Goal: Task Accomplishment & Management: Use online tool/utility

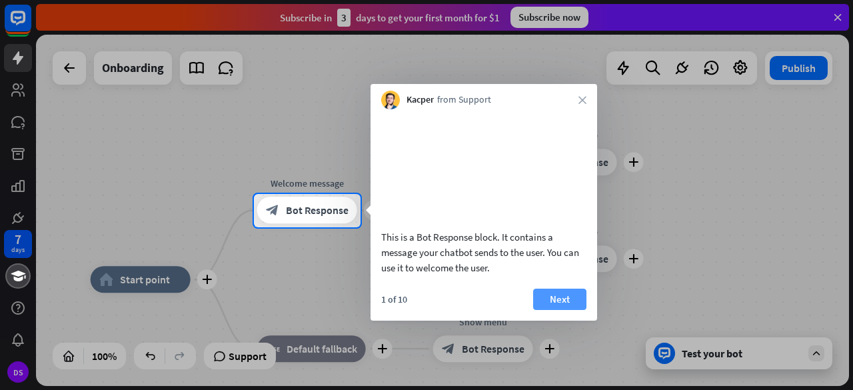
click at [550, 310] on button "Next" at bounding box center [559, 299] width 53 height 21
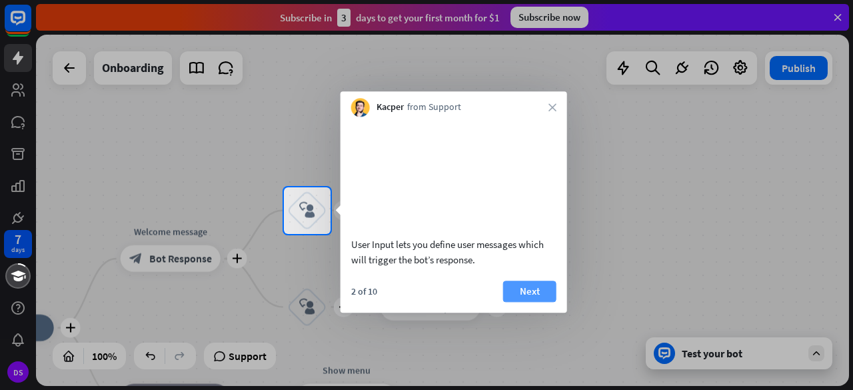
click at [540, 302] on button "Next" at bounding box center [529, 291] width 53 height 21
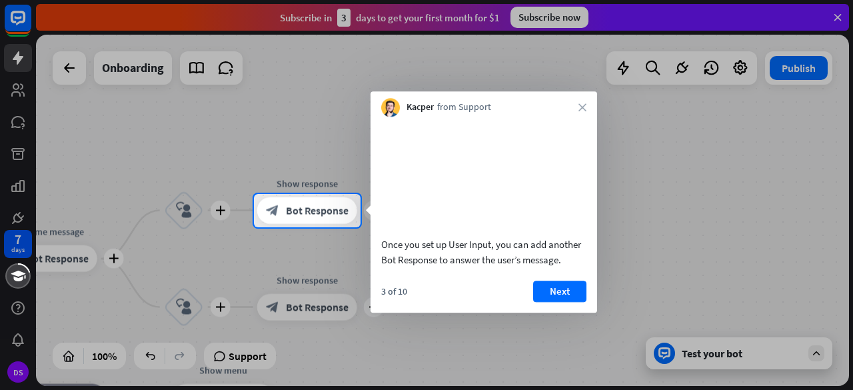
click at [540, 302] on button "Next" at bounding box center [559, 291] width 53 height 21
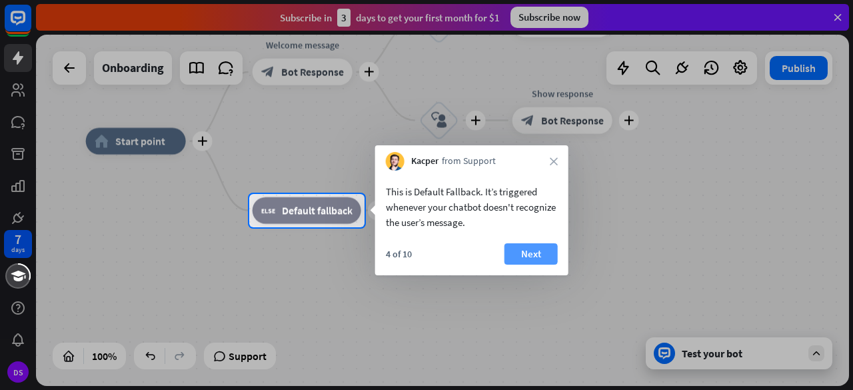
click at [525, 257] on button "Next" at bounding box center [531, 253] width 53 height 21
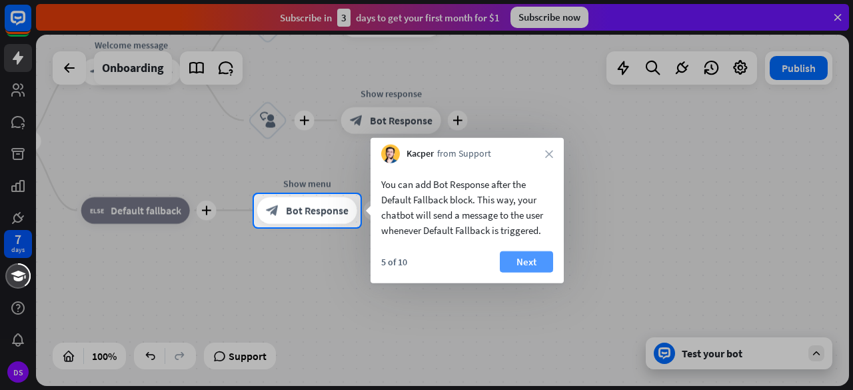
click at [527, 255] on button "Next" at bounding box center [526, 261] width 53 height 21
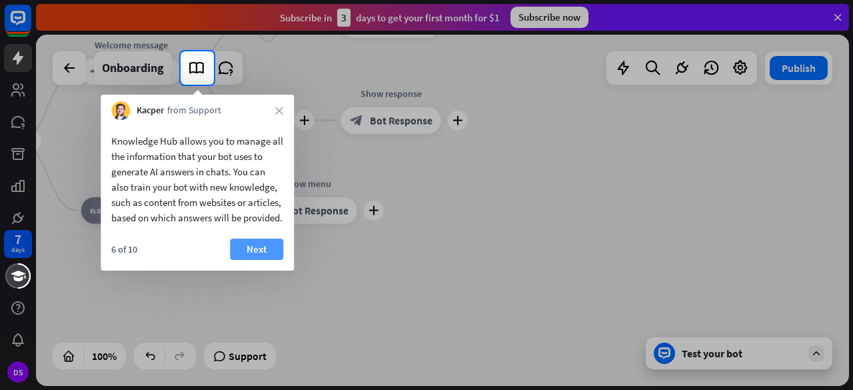
click at [265, 257] on button "Next" at bounding box center [256, 249] width 53 height 21
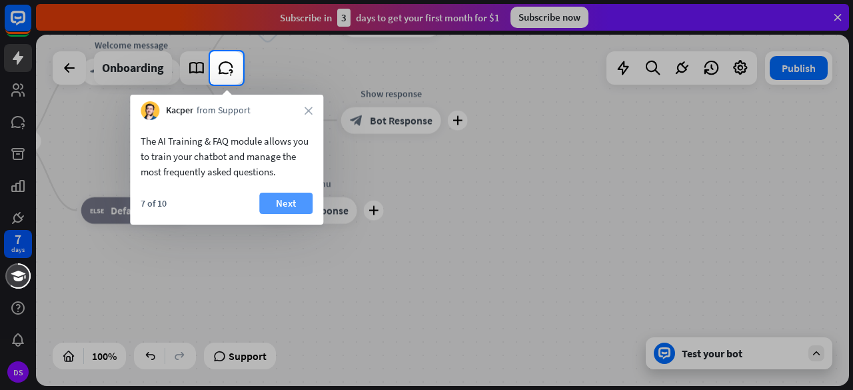
click at [292, 201] on button "Next" at bounding box center [285, 203] width 53 height 21
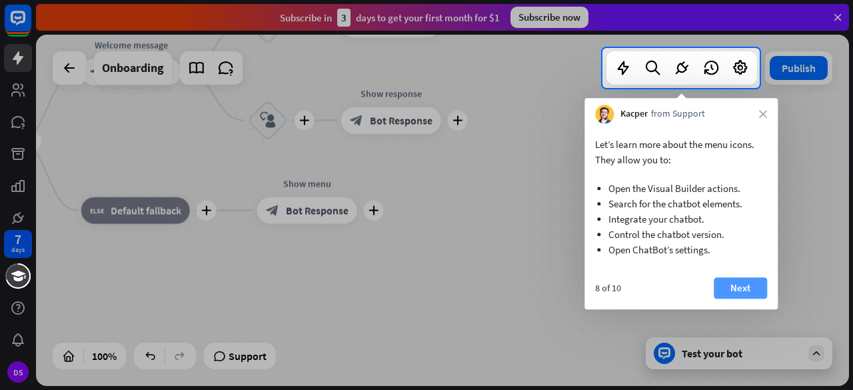
click at [732, 291] on button "Next" at bounding box center [740, 287] width 53 height 21
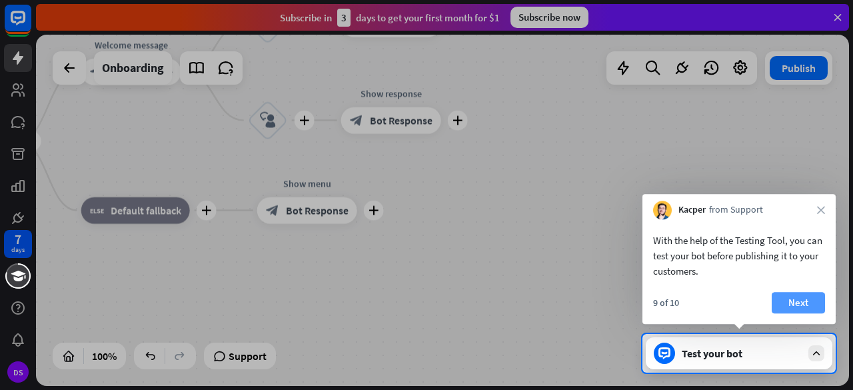
click at [789, 299] on button "Next" at bounding box center [798, 302] width 53 height 21
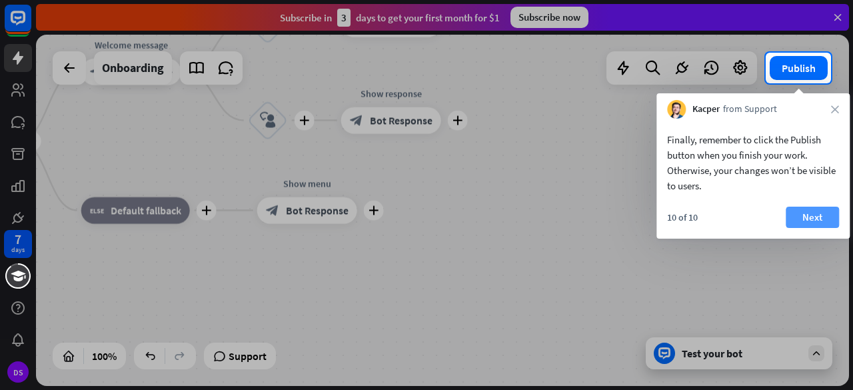
click at [804, 209] on button "Next" at bounding box center [812, 217] width 53 height 21
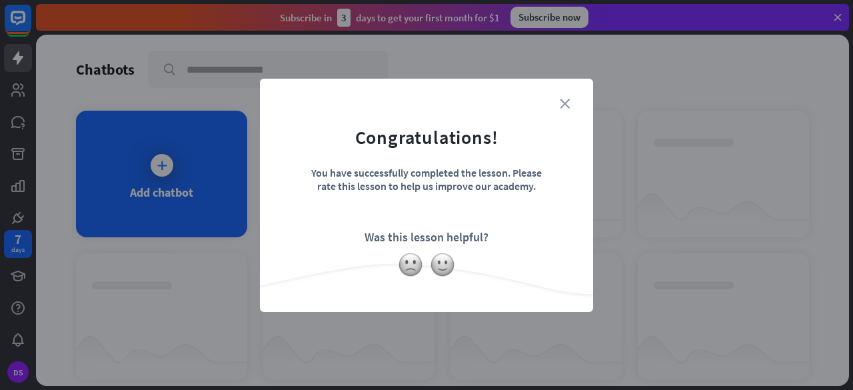
click at [569, 103] on icon "close" at bounding box center [565, 104] width 10 height 10
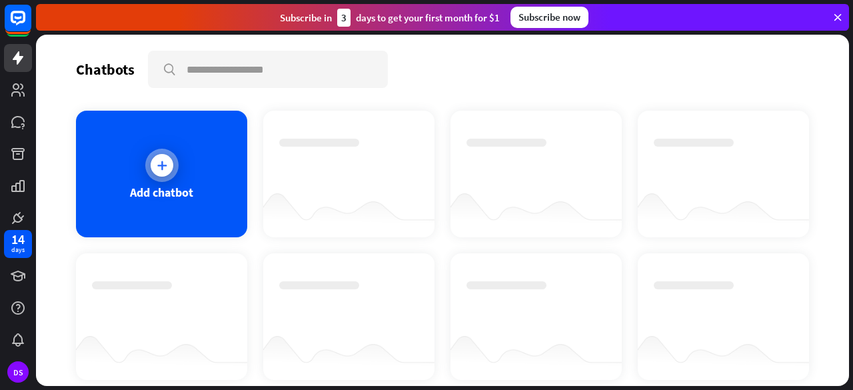
click at [212, 167] on div "Add chatbot" at bounding box center [161, 174] width 171 height 127
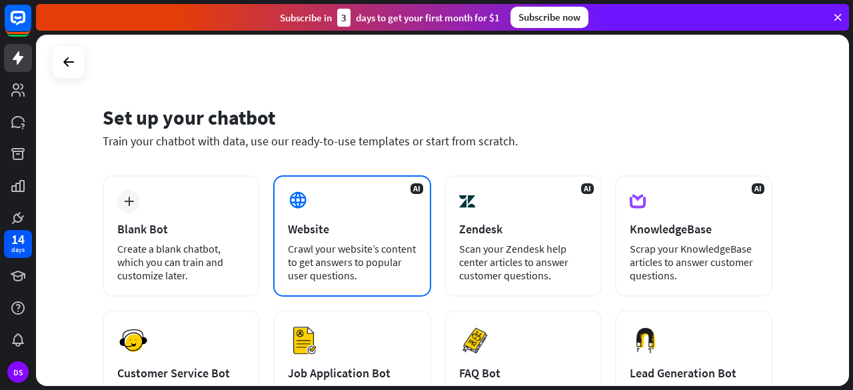
click at [347, 235] on div "Website" at bounding box center [352, 228] width 128 height 15
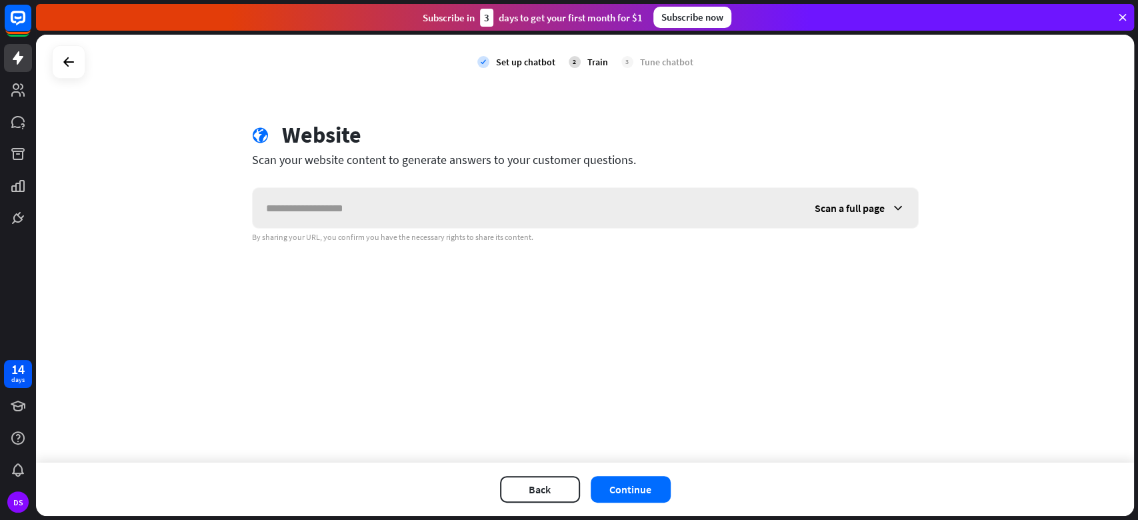
drag, startPoint x: 802, startPoint y: 9, endPoint x: 637, endPoint y: 205, distance: 256.5
click at [637, 205] on input "text" at bounding box center [527, 208] width 549 height 40
type input "**********"
click at [853, 201] on span "Scan a full page" at bounding box center [850, 207] width 70 height 13
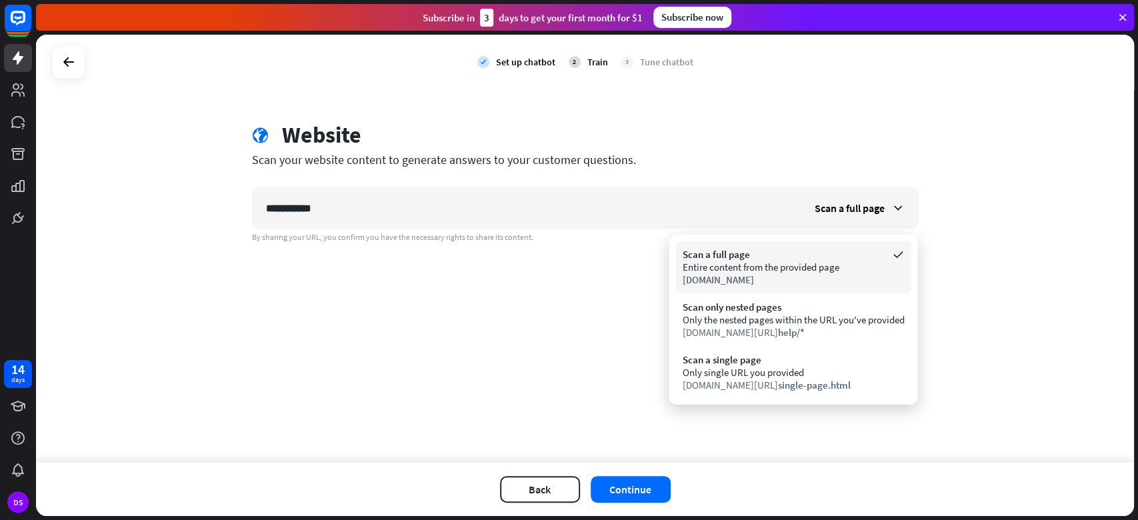
click at [827, 255] on div "Scan a full page" at bounding box center [793, 254] width 222 height 13
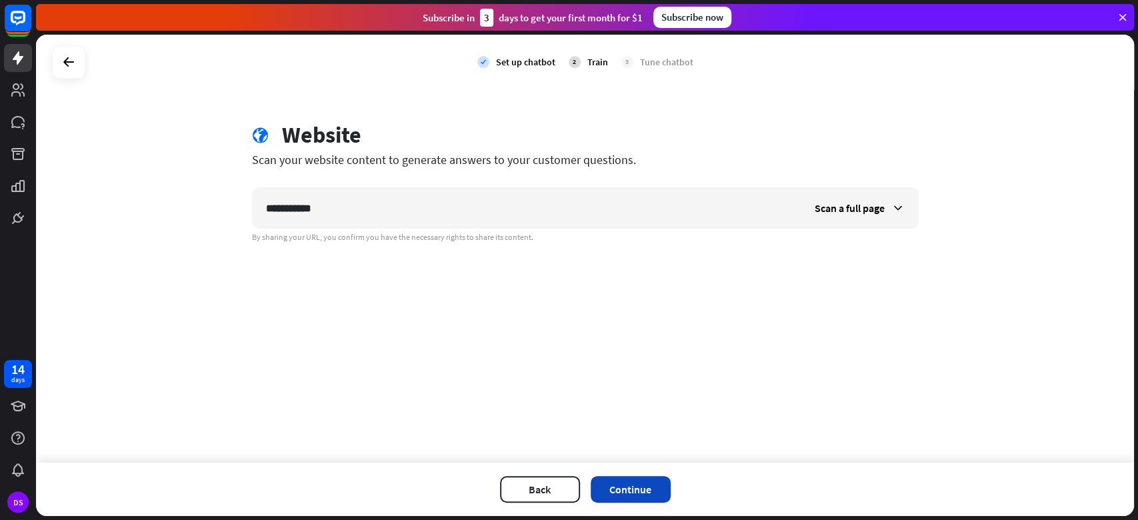
click at [644, 389] on button "Continue" at bounding box center [631, 489] width 80 height 27
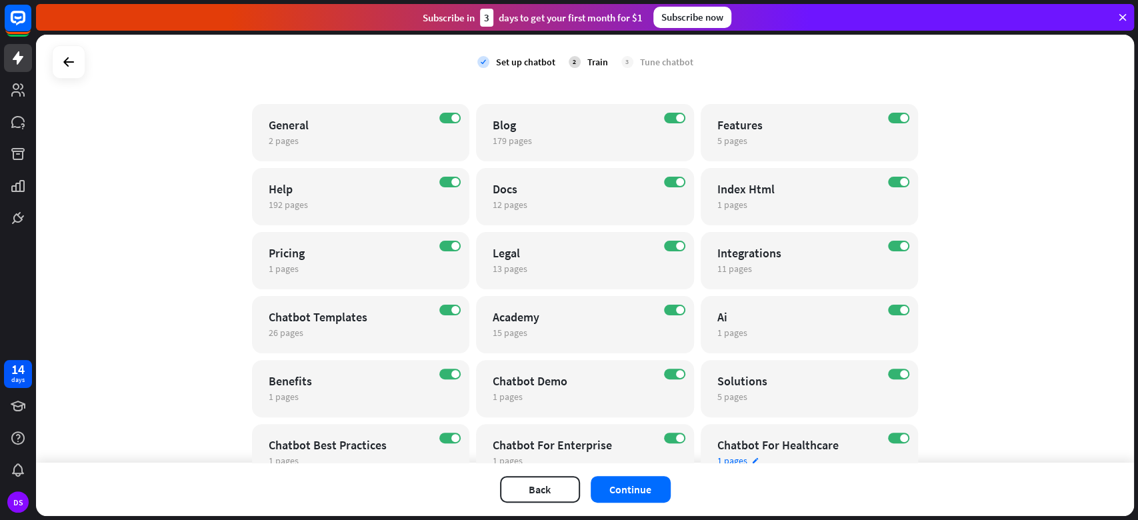
scroll to position [102, 0]
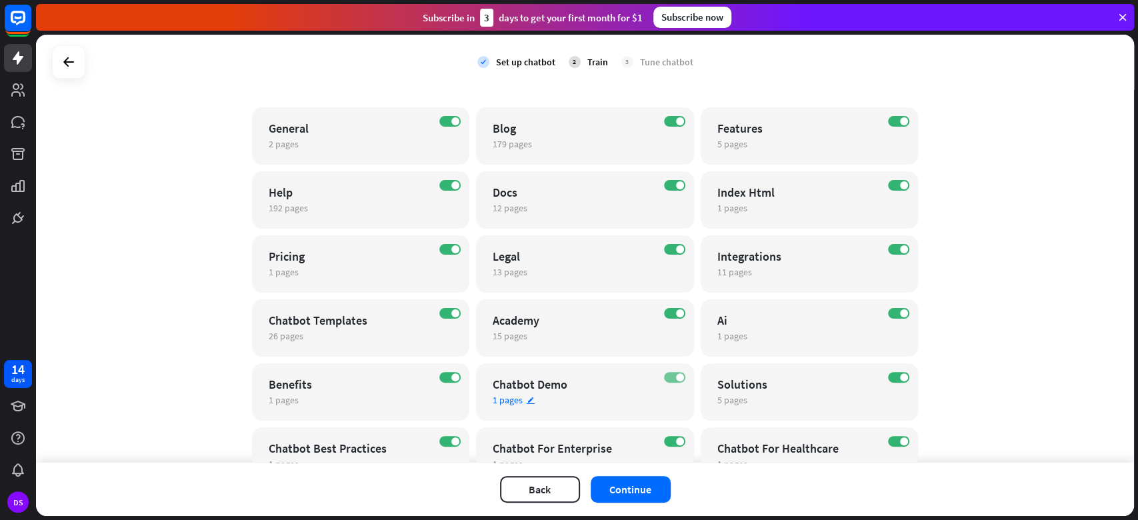
click at [664, 373] on label "ON" at bounding box center [674, 377] width 21 height 11
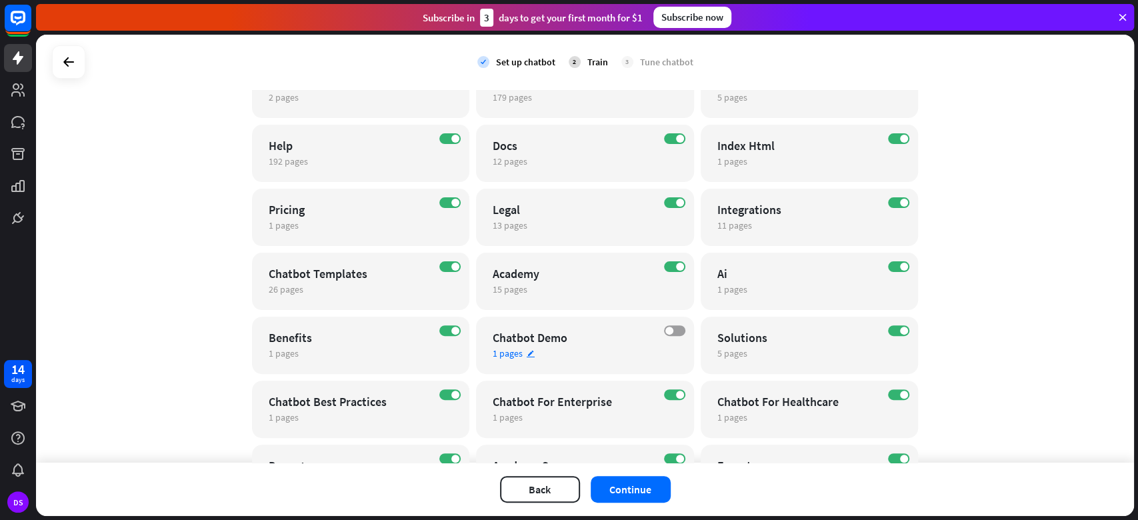
scroll to position [154, 0]
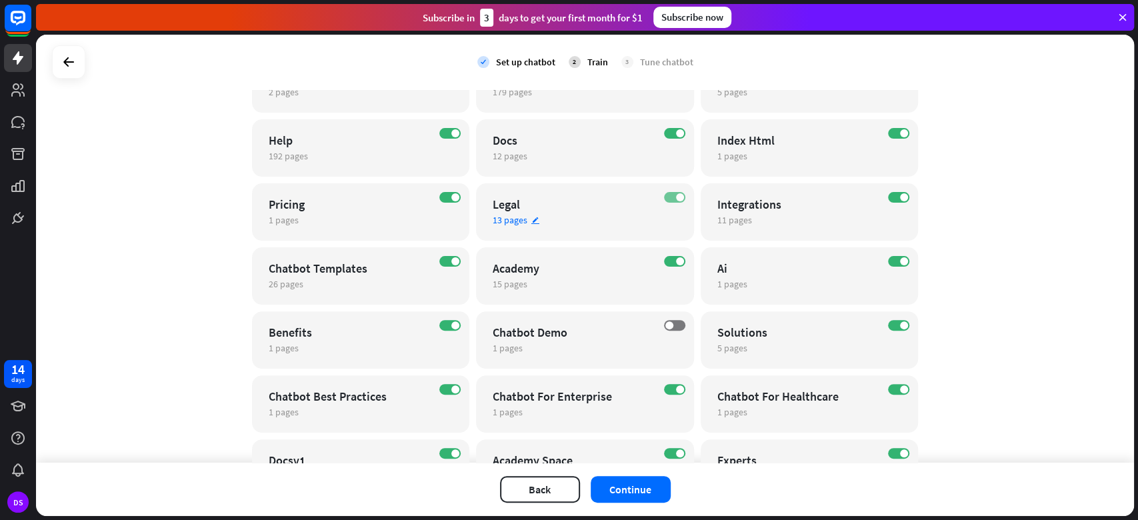
click at [664, 197] on label "ON" at bounding box center [674, 197] width 21 height 11
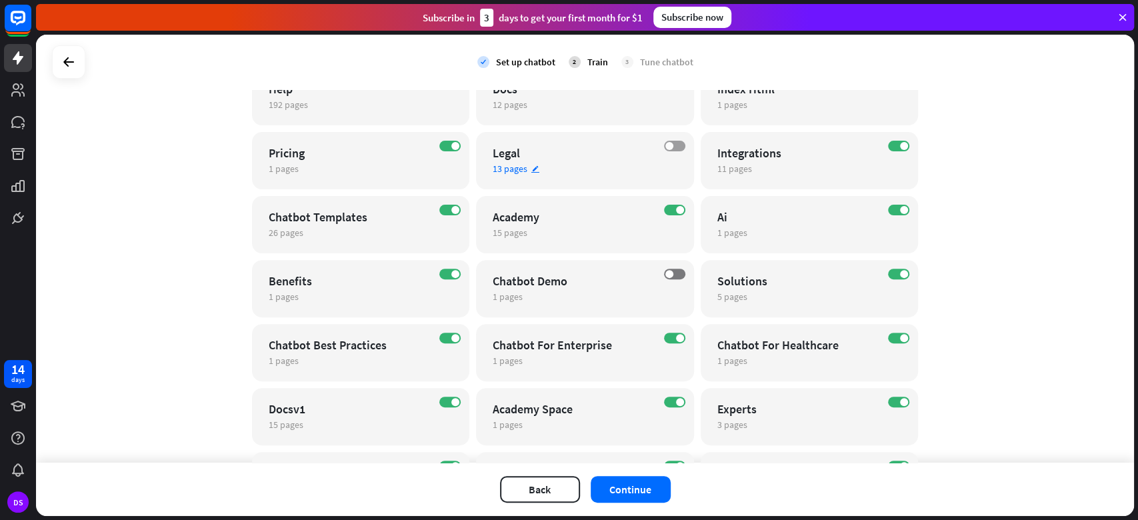
scroll to position [209, 0]
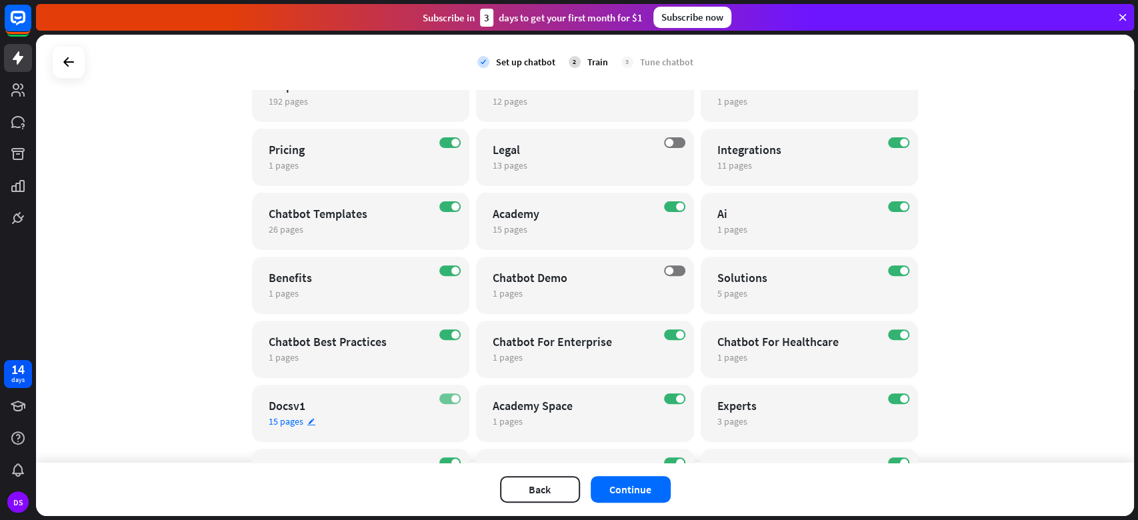
click at [451, 389] on span at bounding box center [455, 399] width 8 height 8
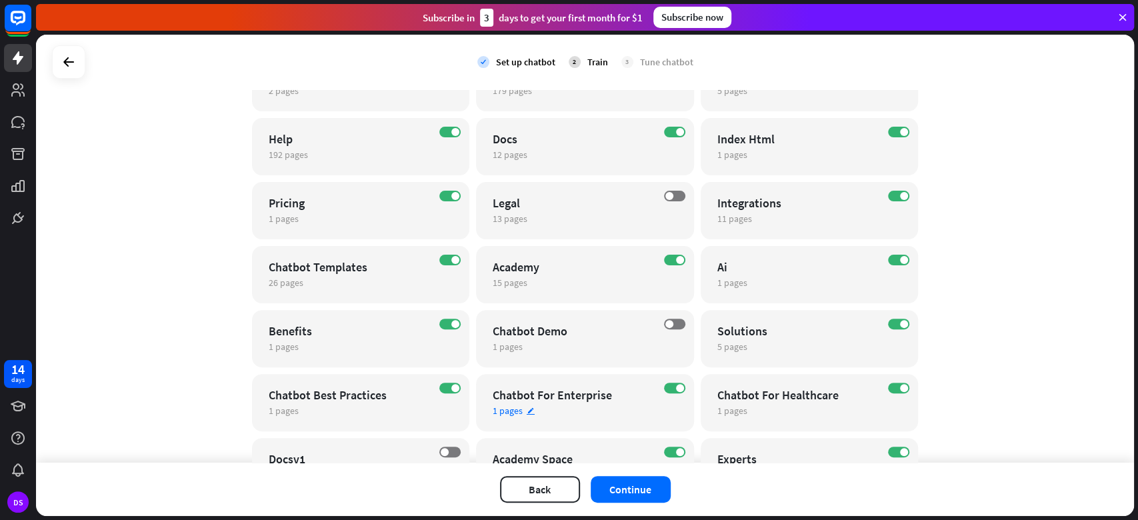
scroll to position [159, 0]
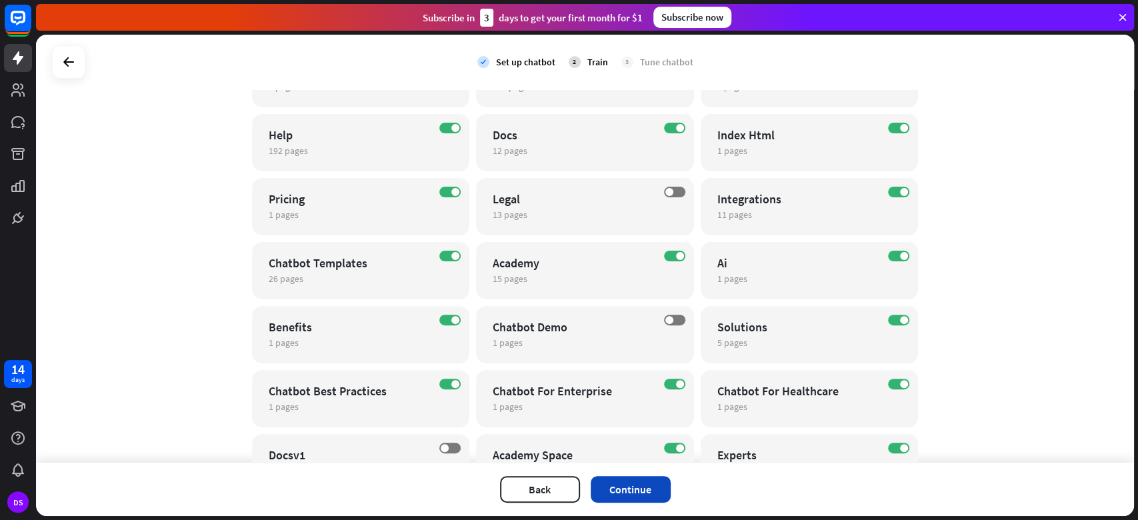
click at [642, 389] on button "Continue" at bounding box center [631, 489] width 80 height 27
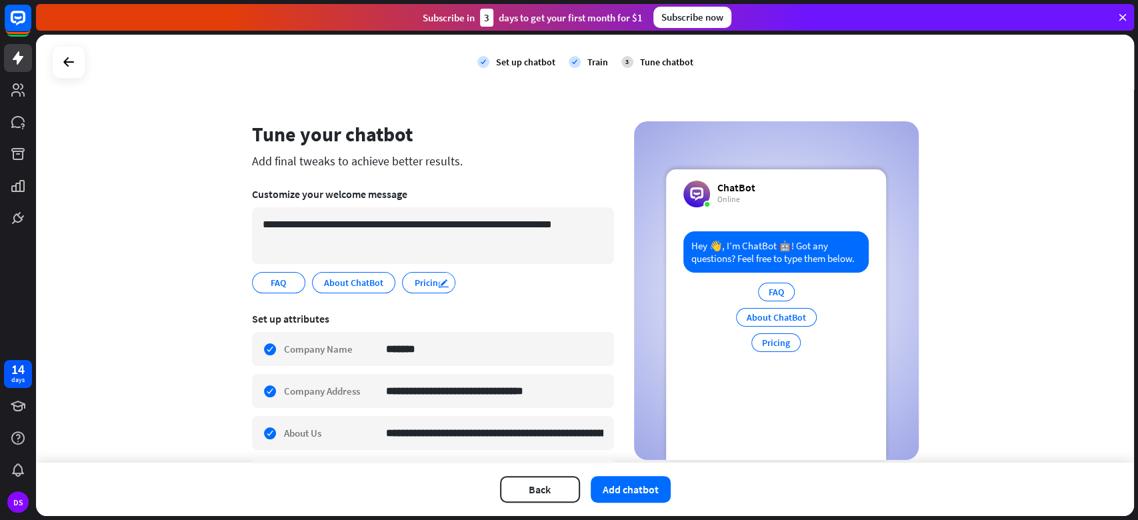
click at [438, 282] on div "edit" at bounding box center [446, 282] width 17 height 19
click at [413, 285] on input "*******" at bounding box center [431, 283] width 36 height 12
click at [465, 293] on div "FAQ edit About ChatBot edit Pricing.. ******* edit" at bounding box center [433, 282] width 362 height 21
click at [419, 281] on span "Pricing" at bounding box center [428, 282] width 31 height 15
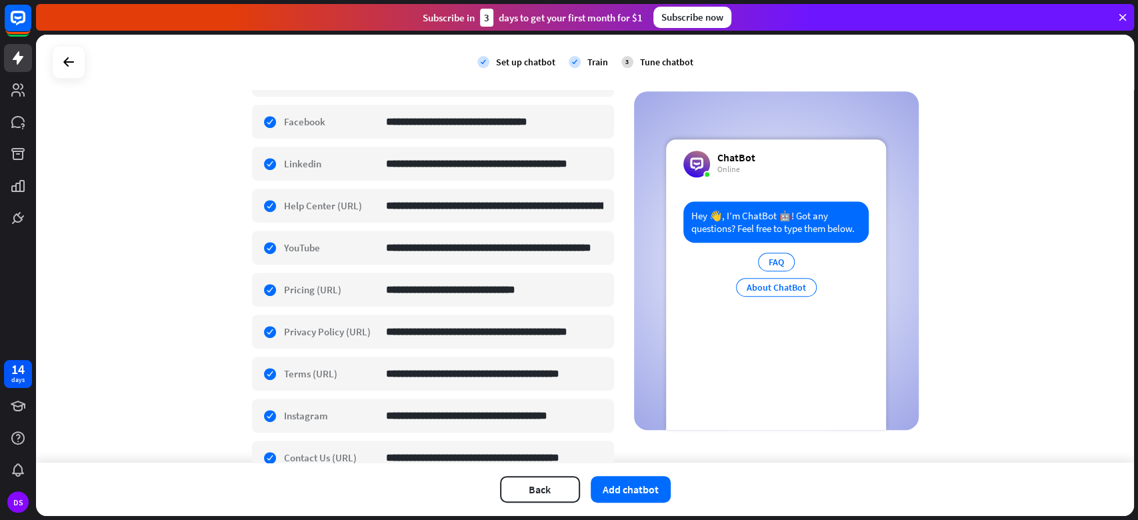
scroll to position [469, 0]
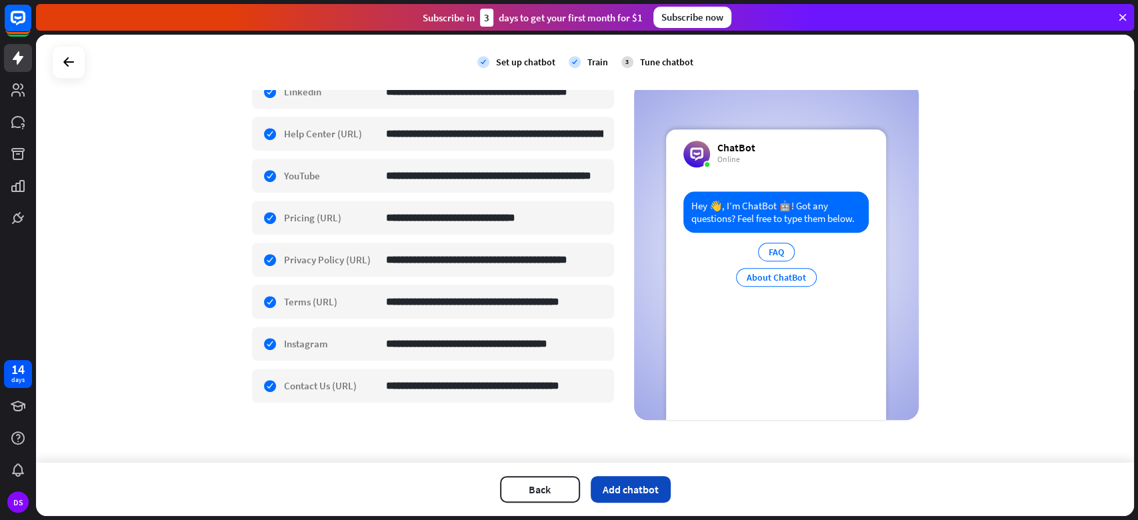
click at [613, 389] on button "Add chatbot" at bounding box center [631, 489] width 80 height 27
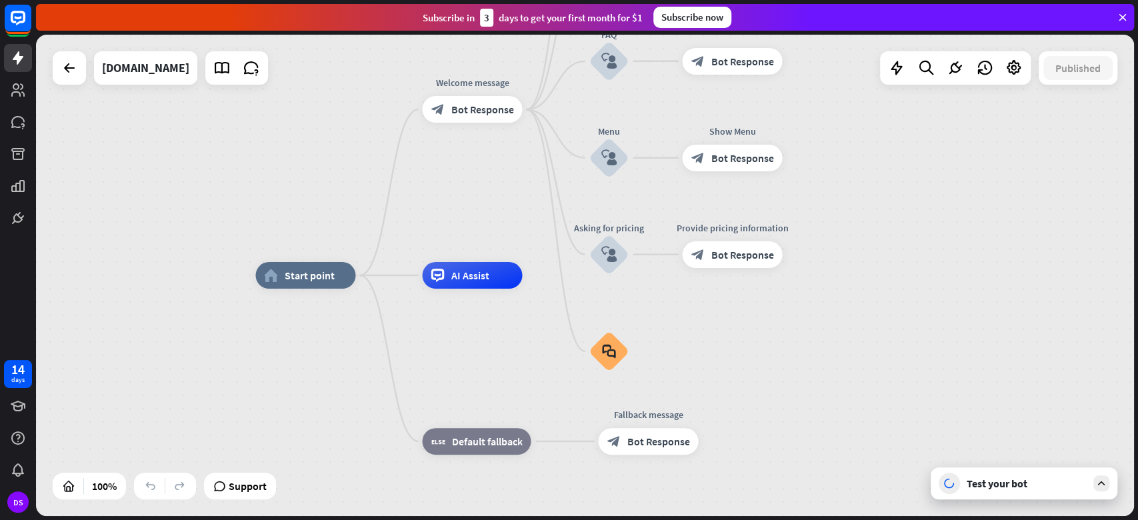
click at [853, 389] on div "Test your bot" at bounding box center [1027, 483] width 120 height 13
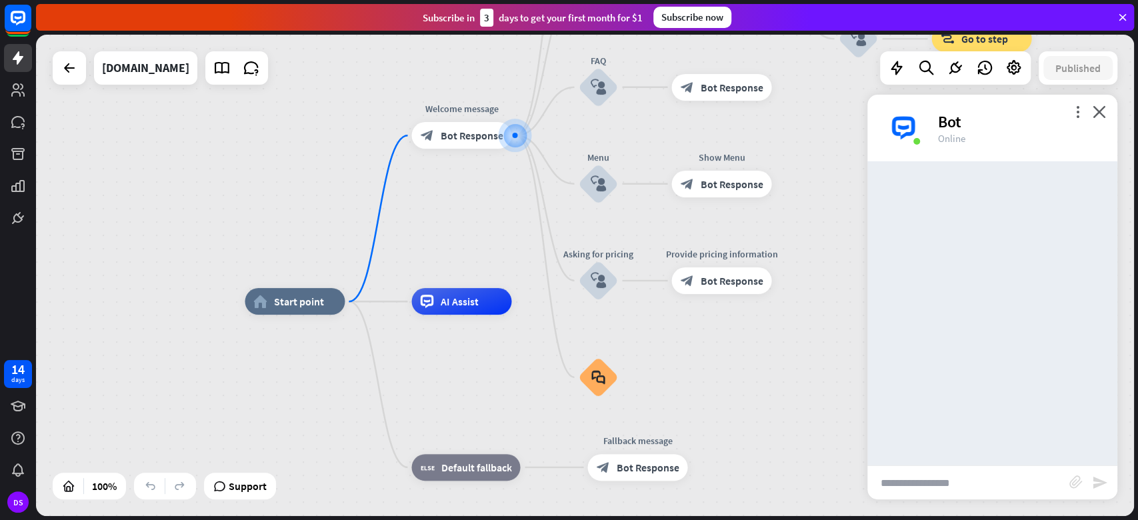
click at [853, 389] on input "text" at bounding box center [968, 482] width 202 height 33
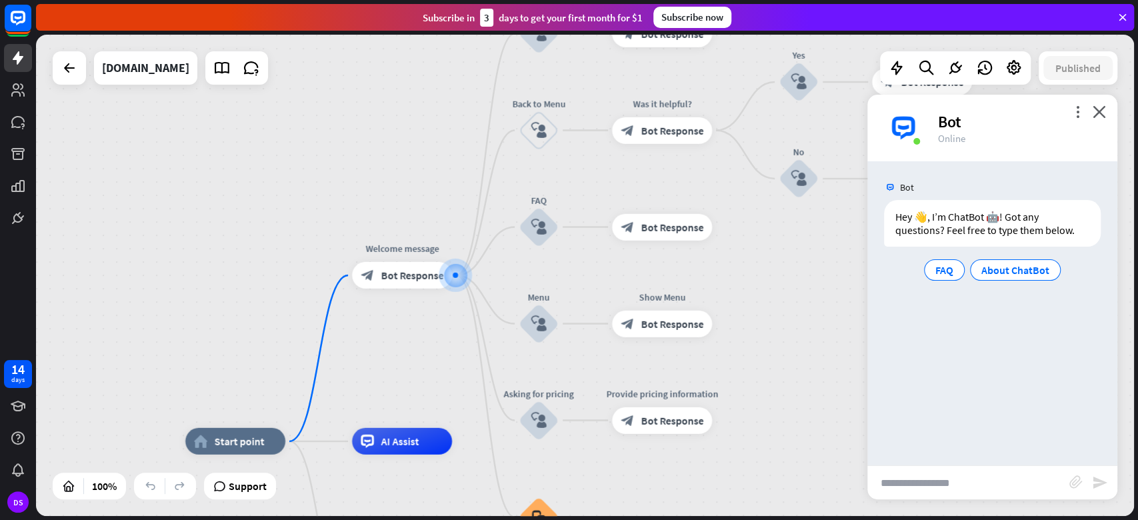
click at [853, 389] on input "text" at bounding box center [968, 482] width 202 height 33
type input "****"
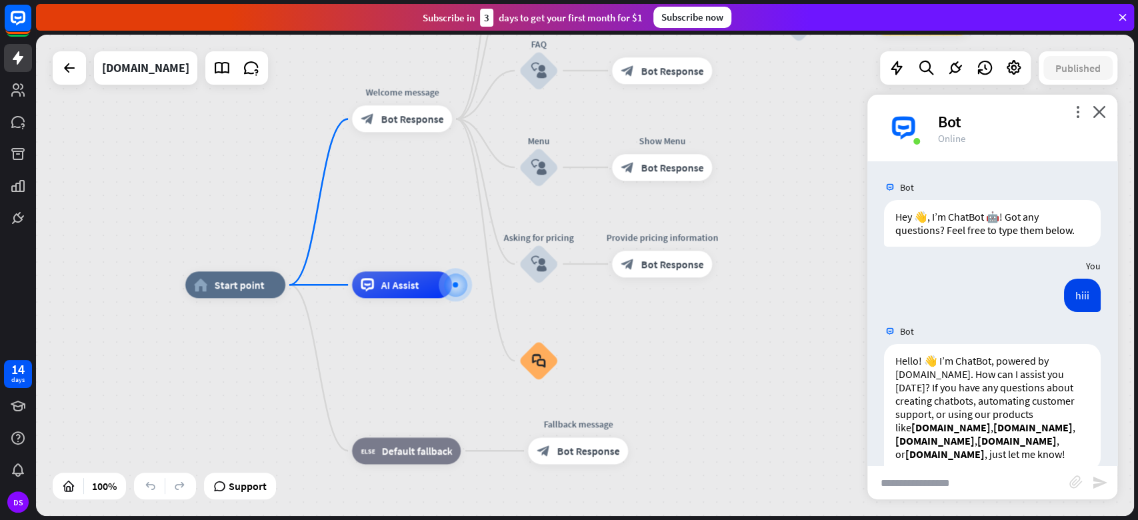
scroll to position [25, 0]
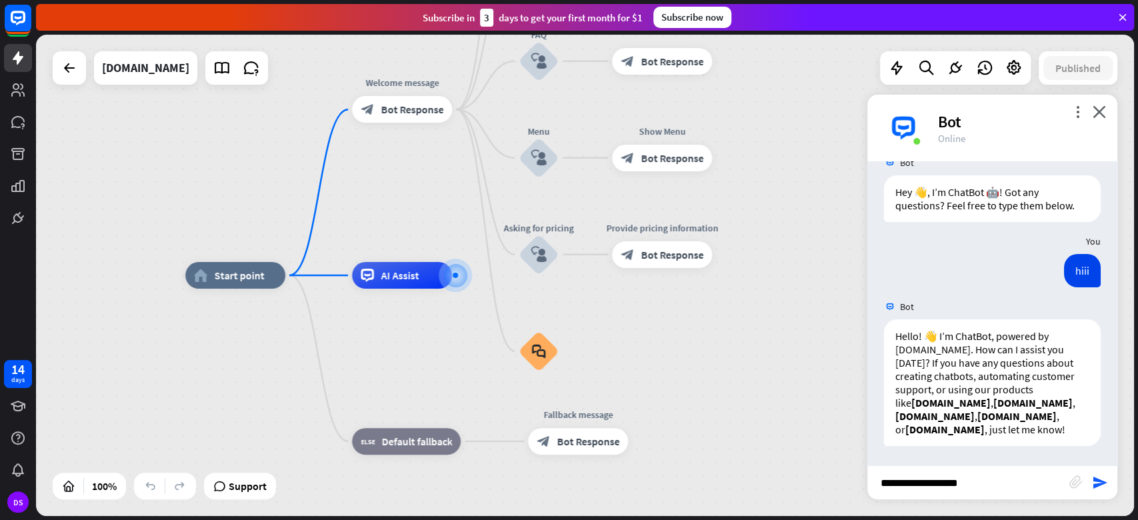
type input "**********"
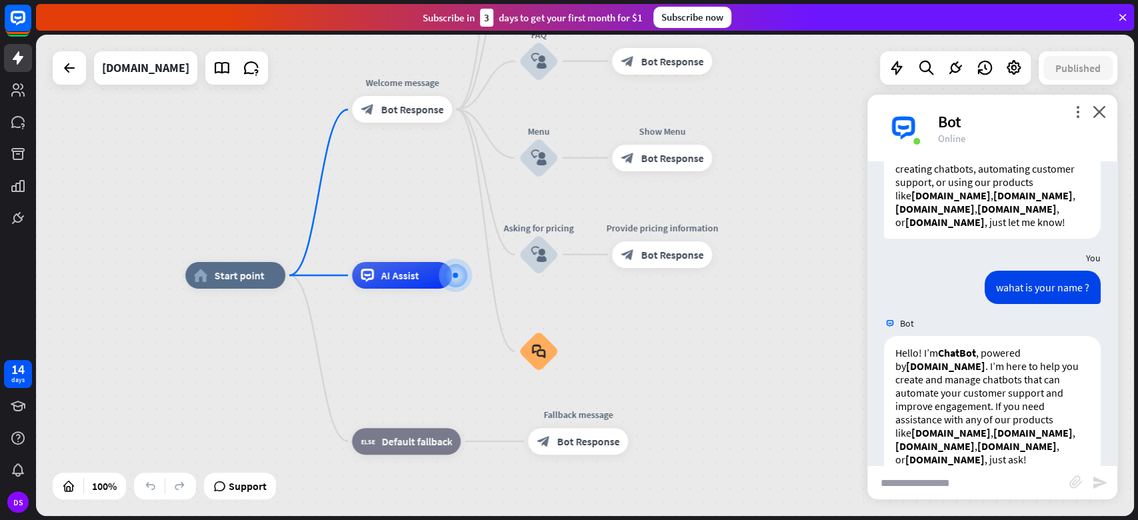
scroll to position [261, 0]
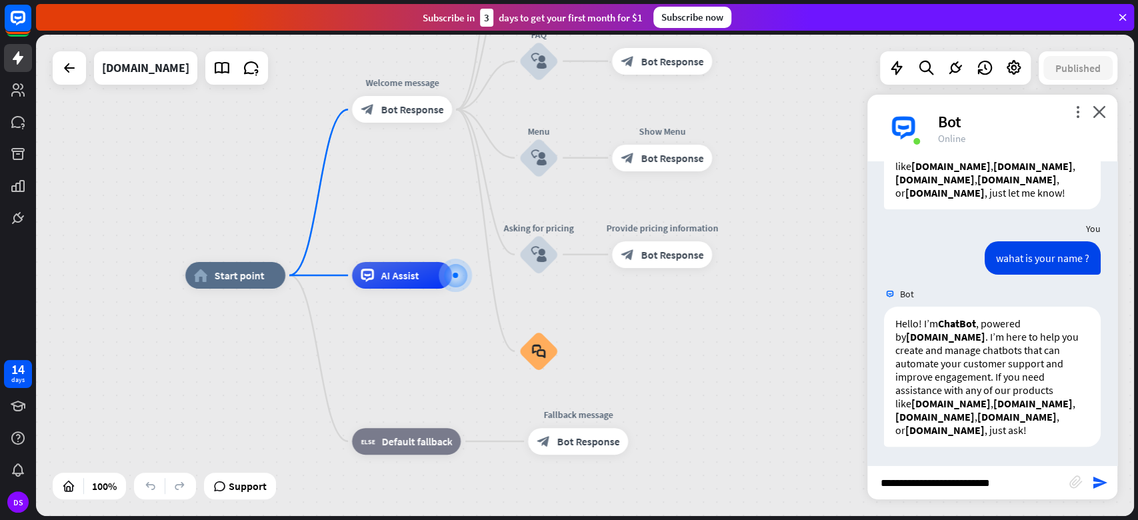
type input "**********"
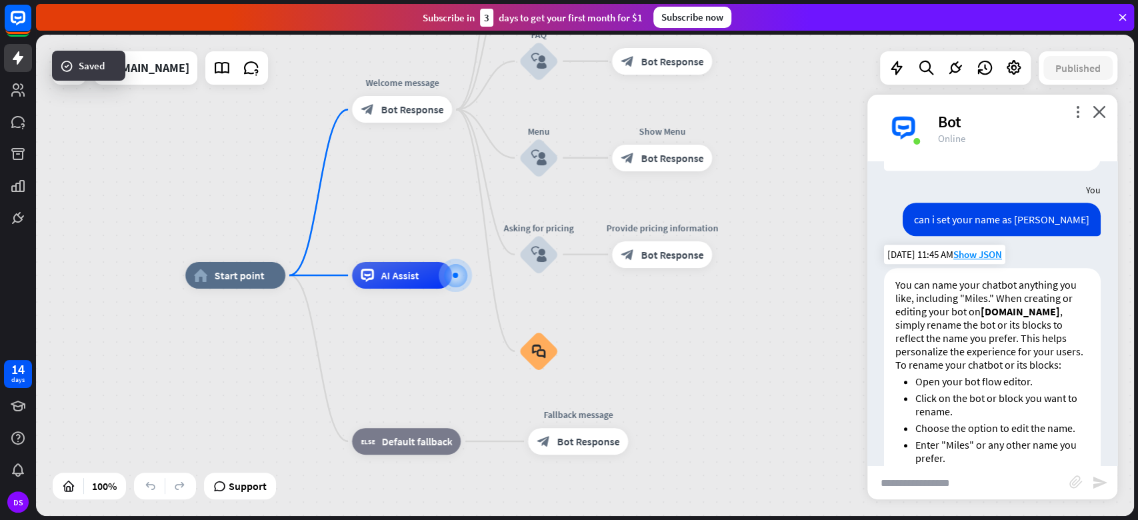
scroll to position [666, 0]
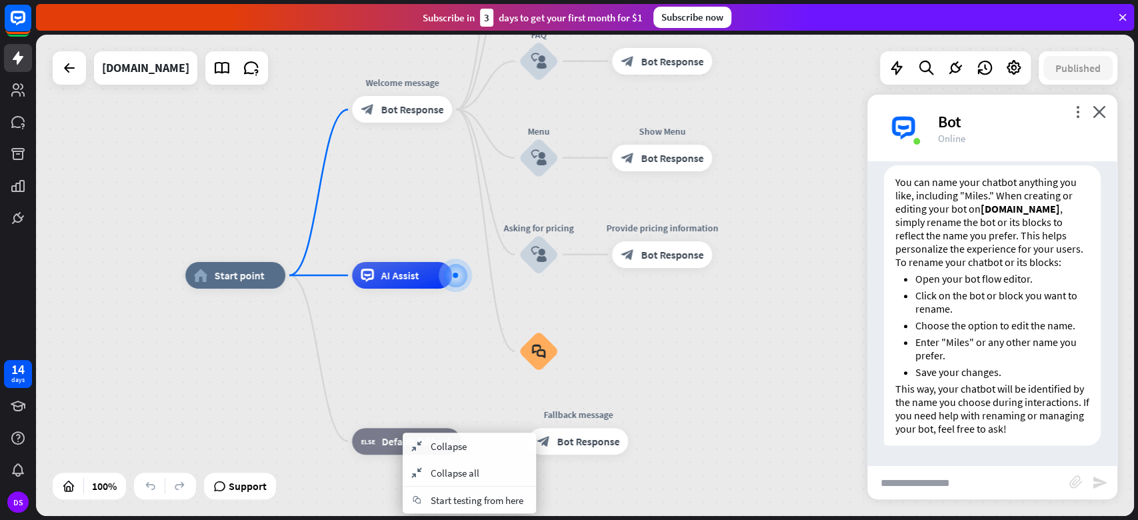
click at [703, 380] on div "home_2 Start point Welcome message block_bot_response Bot Response About us blo…" at bounding box center [734, 515] width 1098 height 481
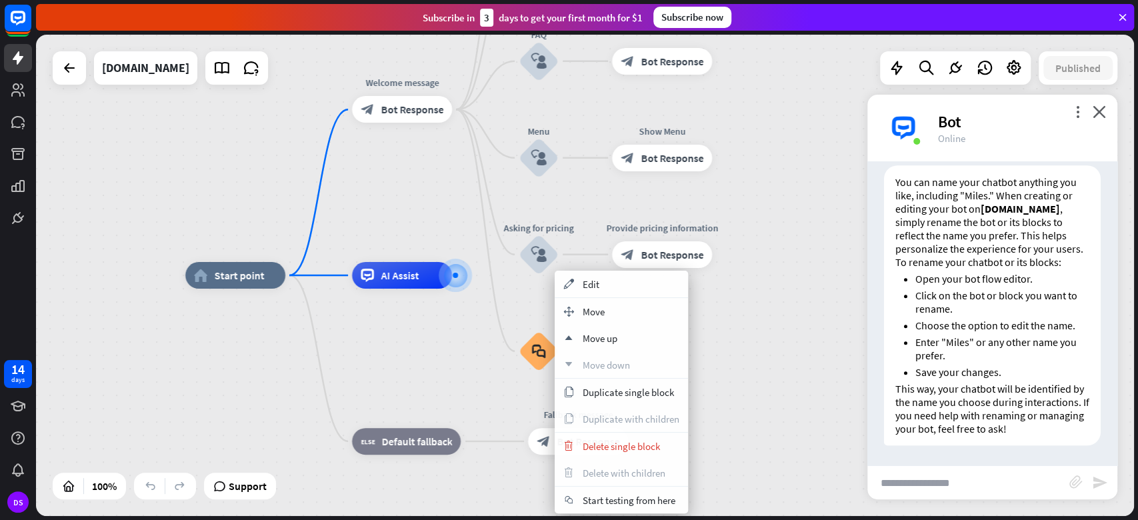
click at [776, 383] on div "home_2 Start point Welcome message block_bot_response Bot Response About us blo…" at bounding box center [734, 515] width 1098 height 481
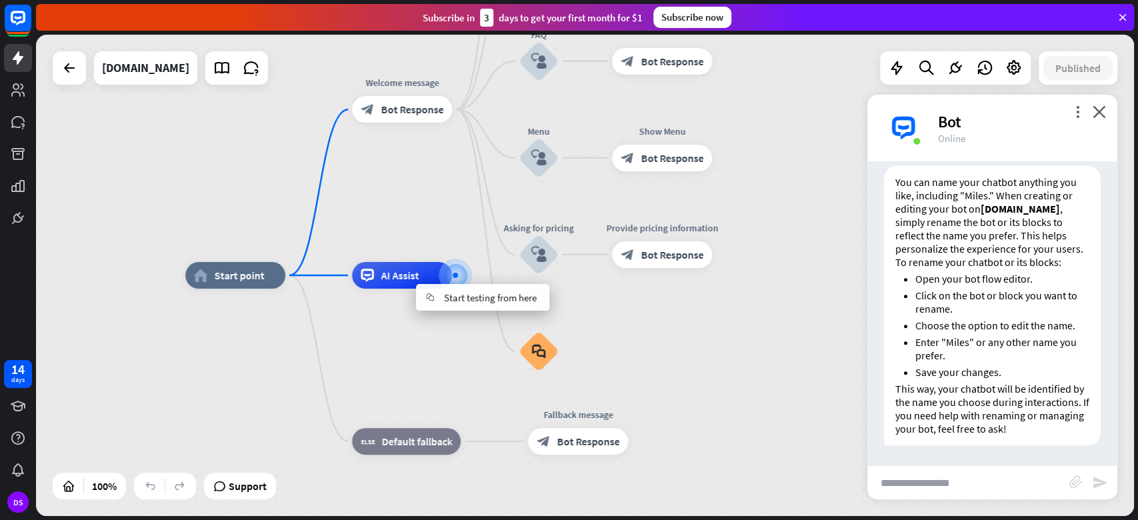
click at [648, 367] on div "home_2 Start point Welcome message block_bot_response Bot Response About us blo…" at bounding box center [734, 515] width 1098 height 481
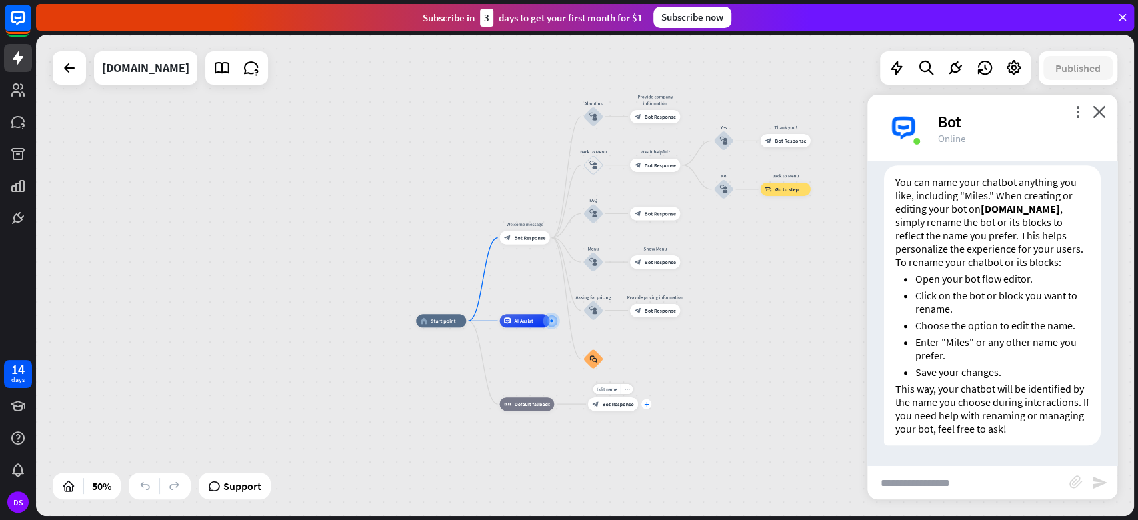
click at [646, 389] on div "plus" at bounding box center [646, 404] width 10 height 10
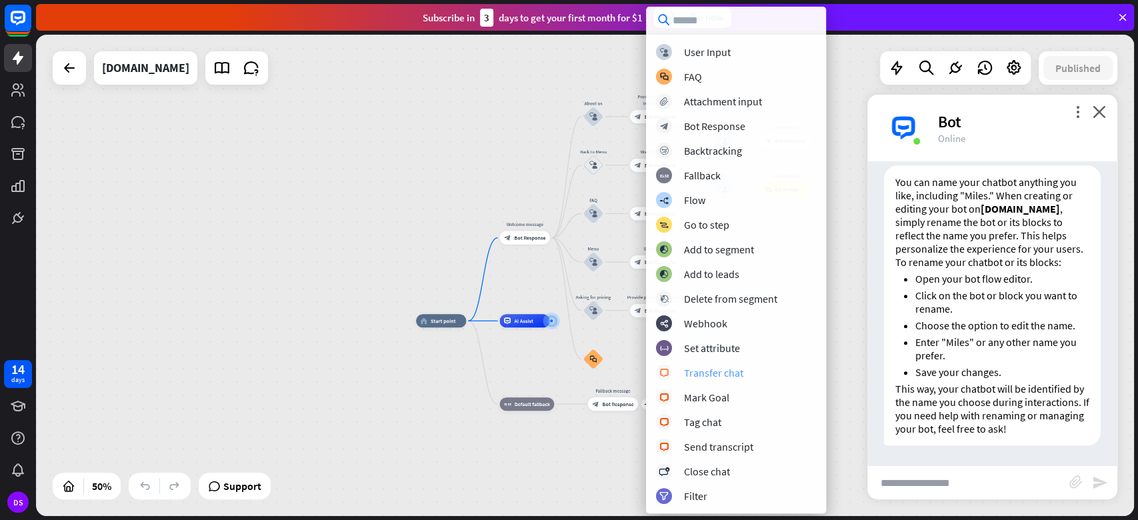
click at [725, 373] on div "Transfer chat" at bounding box center [713, 372] width 59 height 13
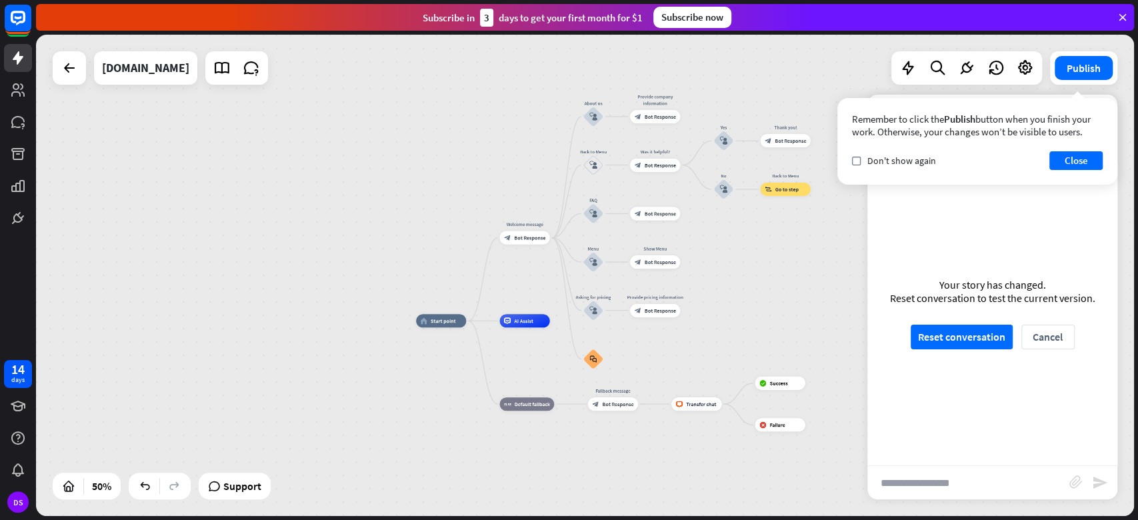
click at [213, 187] on div "home_2 Start point Welcome message block_bot_response Bot Response About us blo…" at bounding box center [585, 275] width 1098 height 481
click at [853, 153] on button "Close" at bounding box center [1075, 160] width 53 height 19
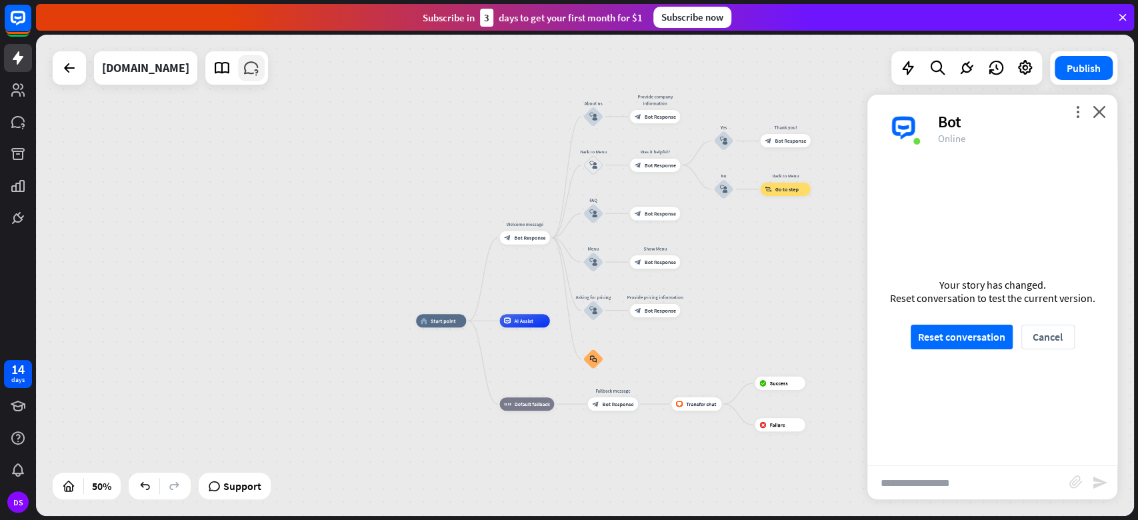
click at [243, 75] on icon at bounding box center [251, 67] width 17 height 17
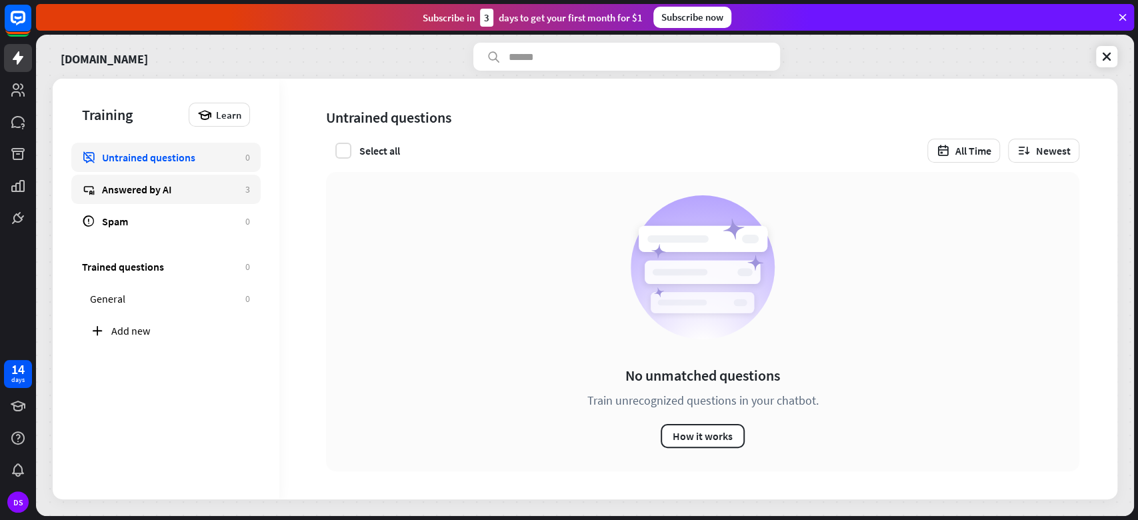
click at [203, 189] on div "Answered by AI" at bounding box center [170, 189] width 137 height 13
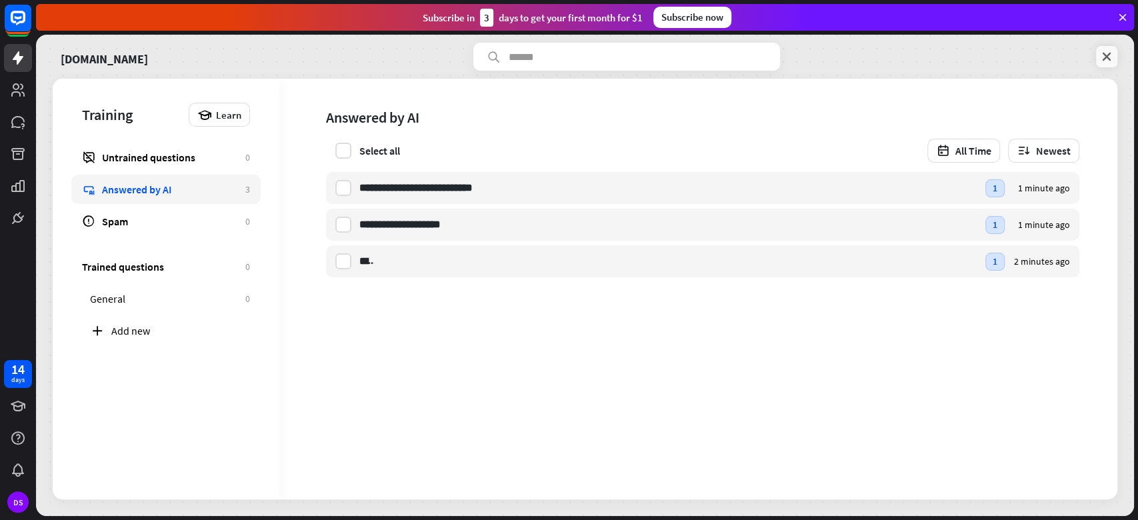
click at [853, 60] on icon at bounding box center [1106, 56] width 13 height 13
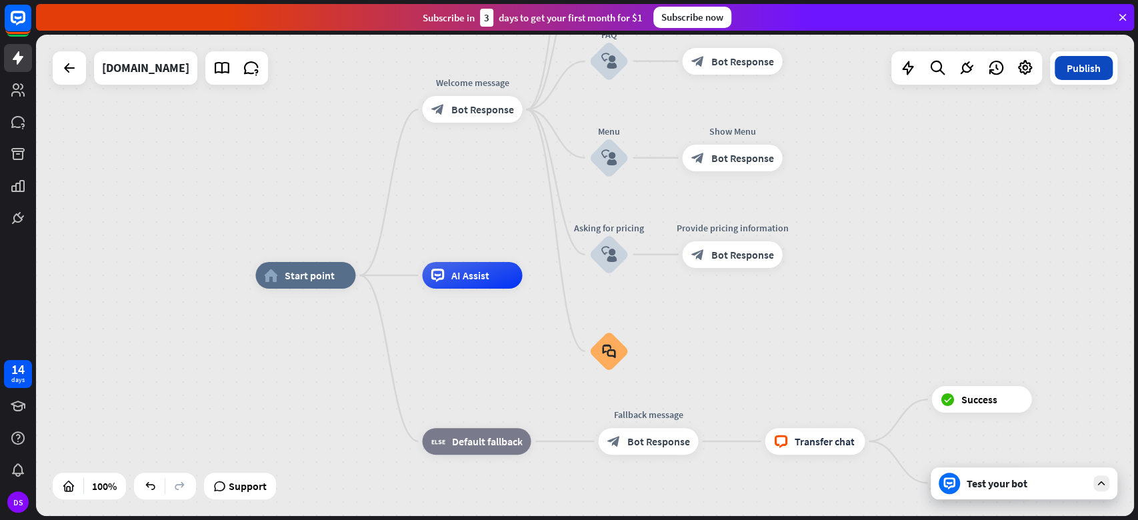
click at [853, 67] on button "Publish" at bounding box center [1084, 68] width 58 height 24
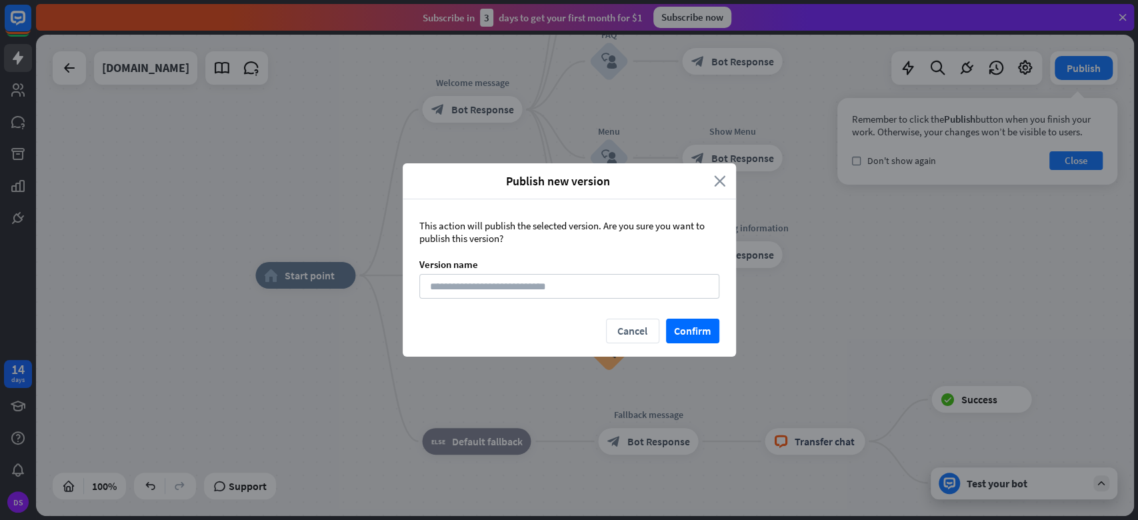
click at [714, 178] on icon "close" at bounding box center [720, 180] width 12 height 15
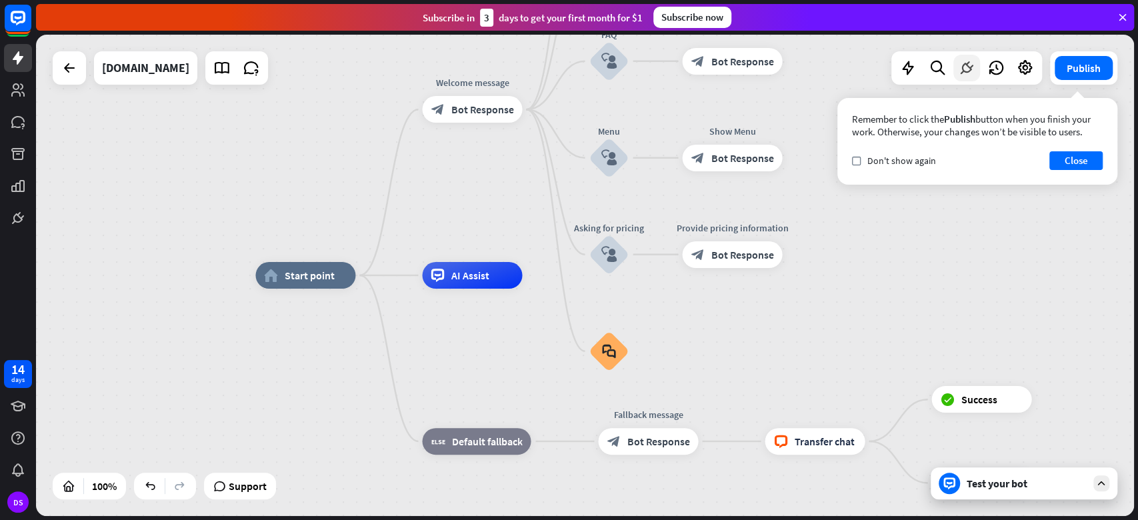
click at [853, 71] on icon at bounding box center [966, 67] width 17 height 17
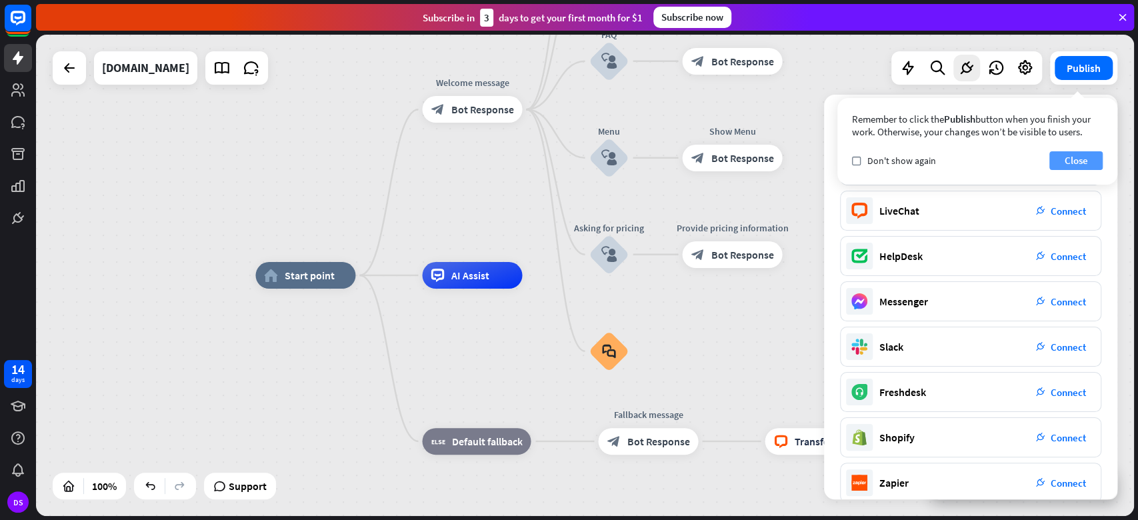
click at [853, 162] on button "Close" at bounding box center [1075, 160] width 53 height 19
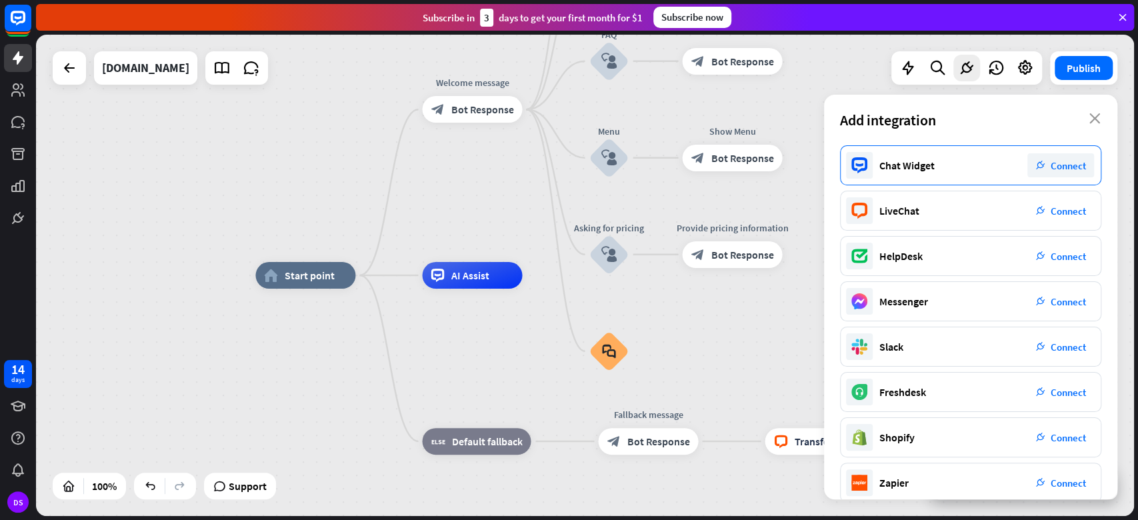
click at [853, 169] on span "Connect" at bounding box center [1068, 165] width 35 height 13
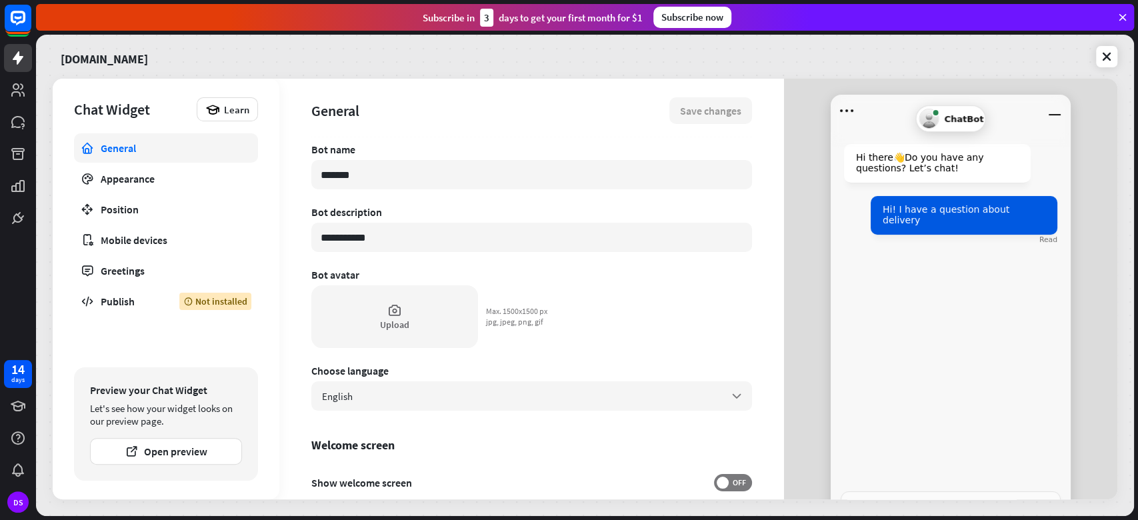
scroll to position [95, 0]
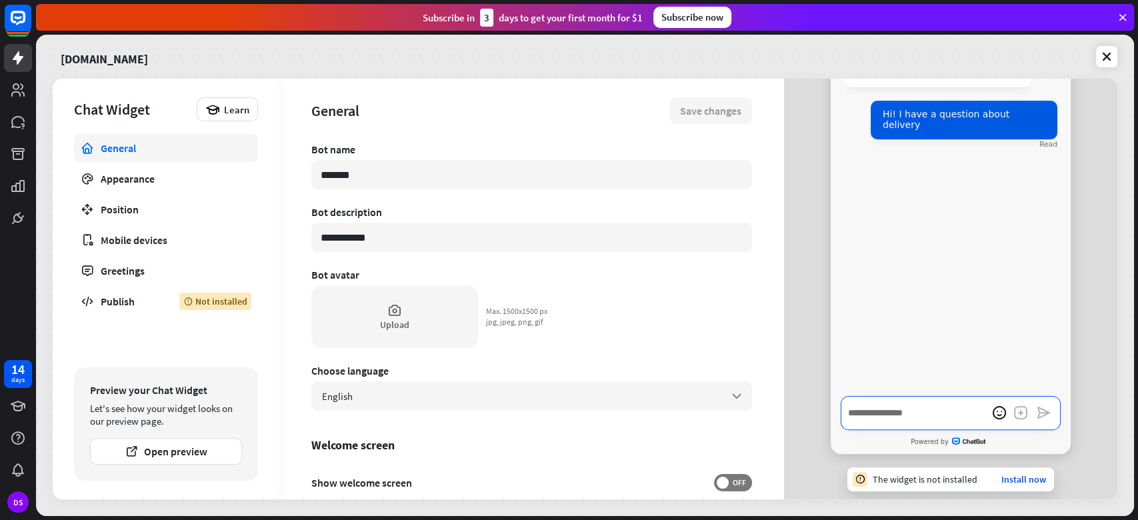
click at [853, 389] on textarea "Write a message…" at bounding box center [951, 413] width 220 height 34
type textarea "*"
